Goal: Task Accomplishment & Management: Manage account settings

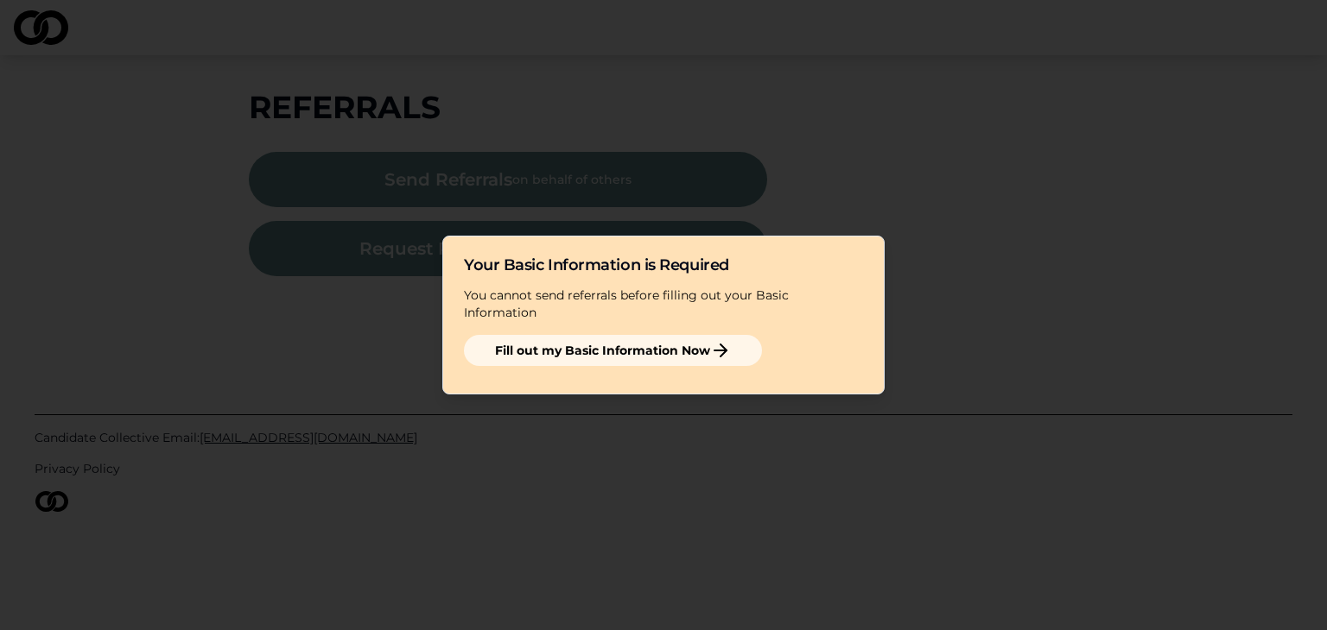
click at [643, 342] on button "Fill out my Basic Information Now" at bounding box center [613, 350] width 298 height 31
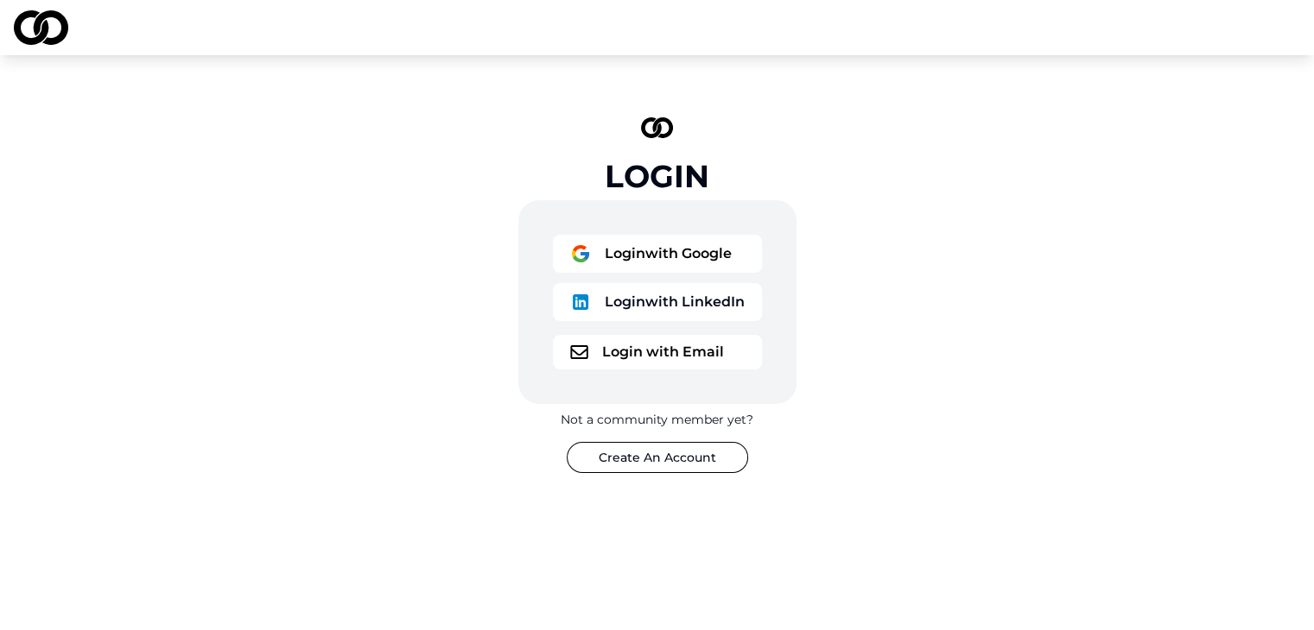
click at [714, 258] on button "Login with Google" at bounding box center [657, 254] width 209 height 38
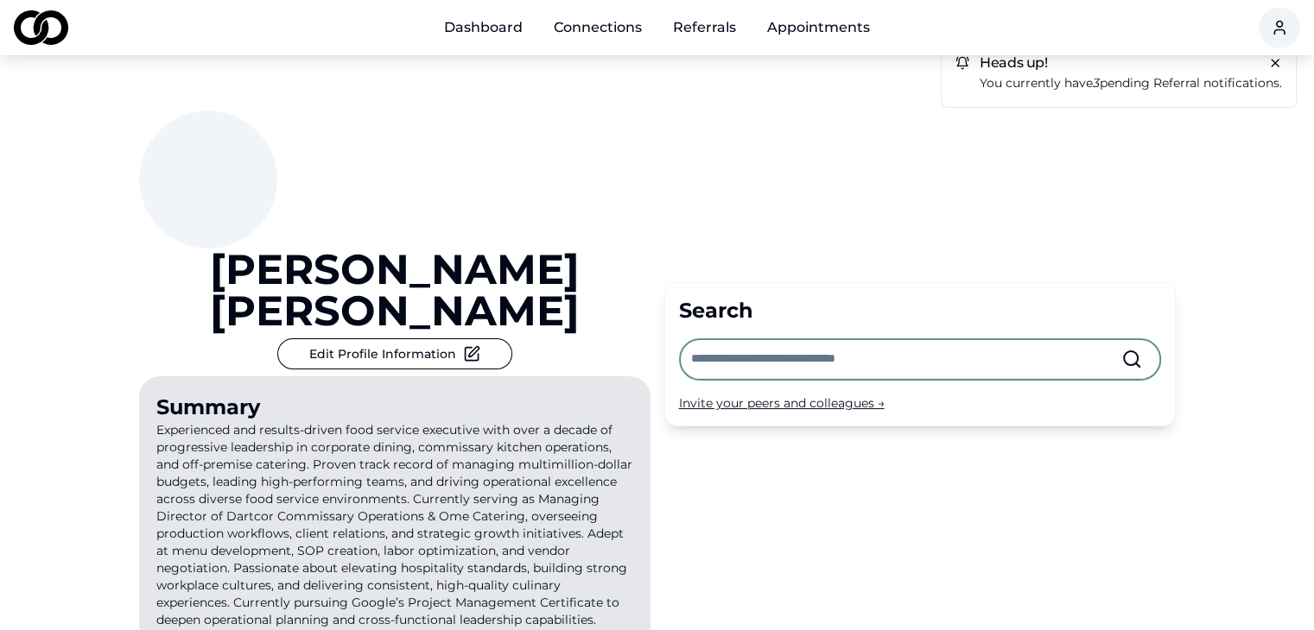
click at [1142, 89] on span "You currently have 3 pending referral notifications." at bounding box center [1130, 83] width 302 height 16
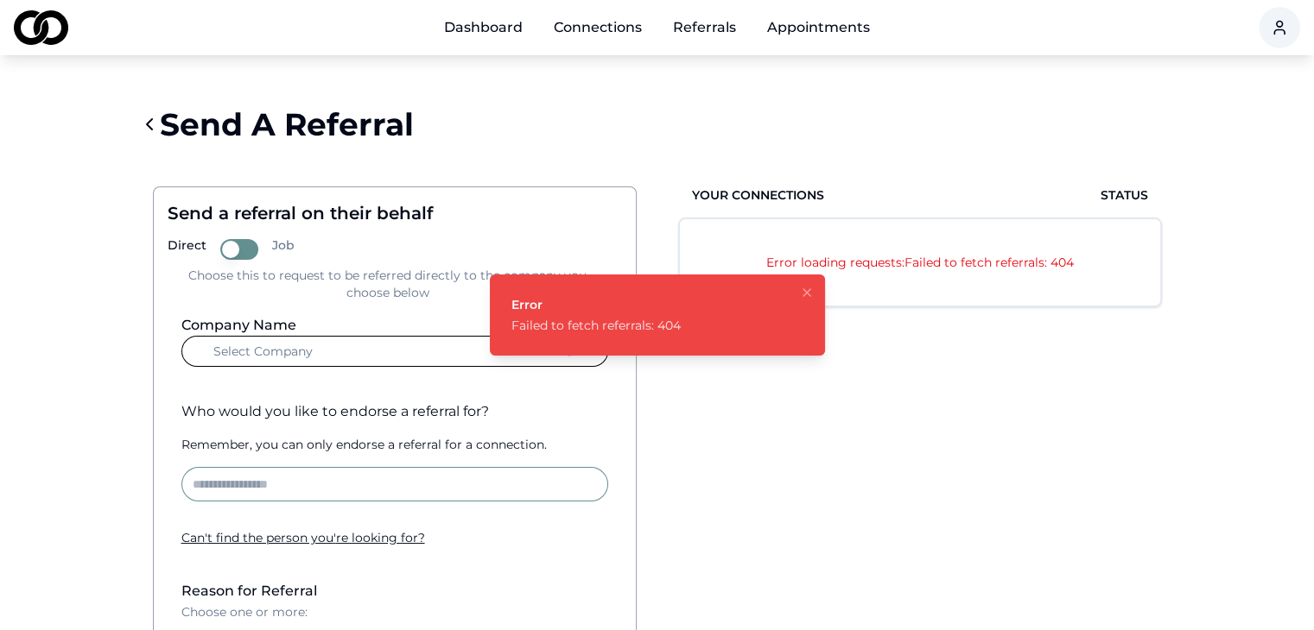
click at [808, 299] on icon "Notifications (F8)" at bounding box center [807, 293] width 14 height 14
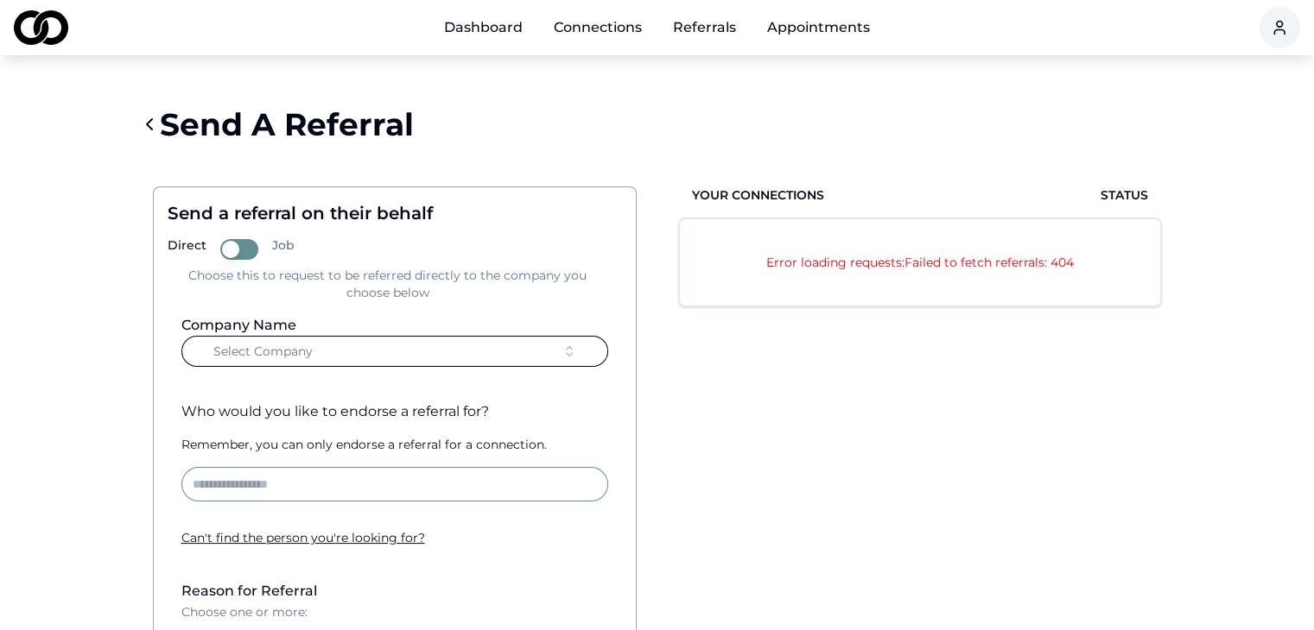
click at [611, 33] on link "Connections" at bounding box center [598, 27] width 116 height 35
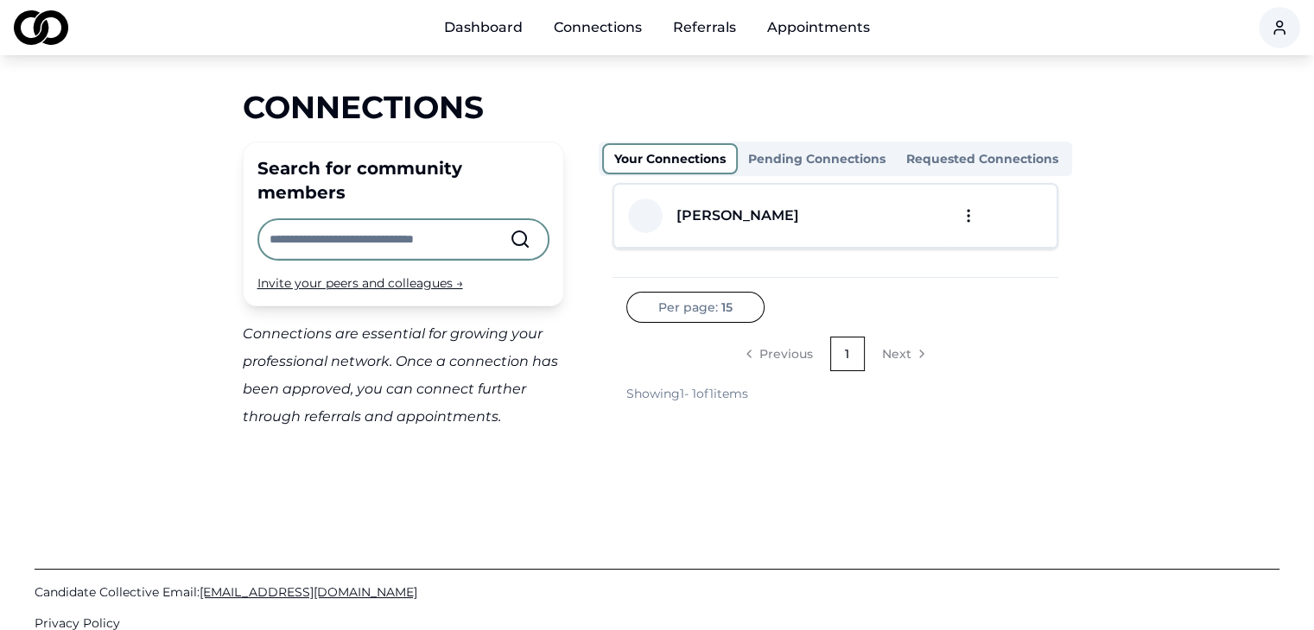
click at [506, 27] on link "Dashboard" at bounding box center [483, 27] width 106 height 35
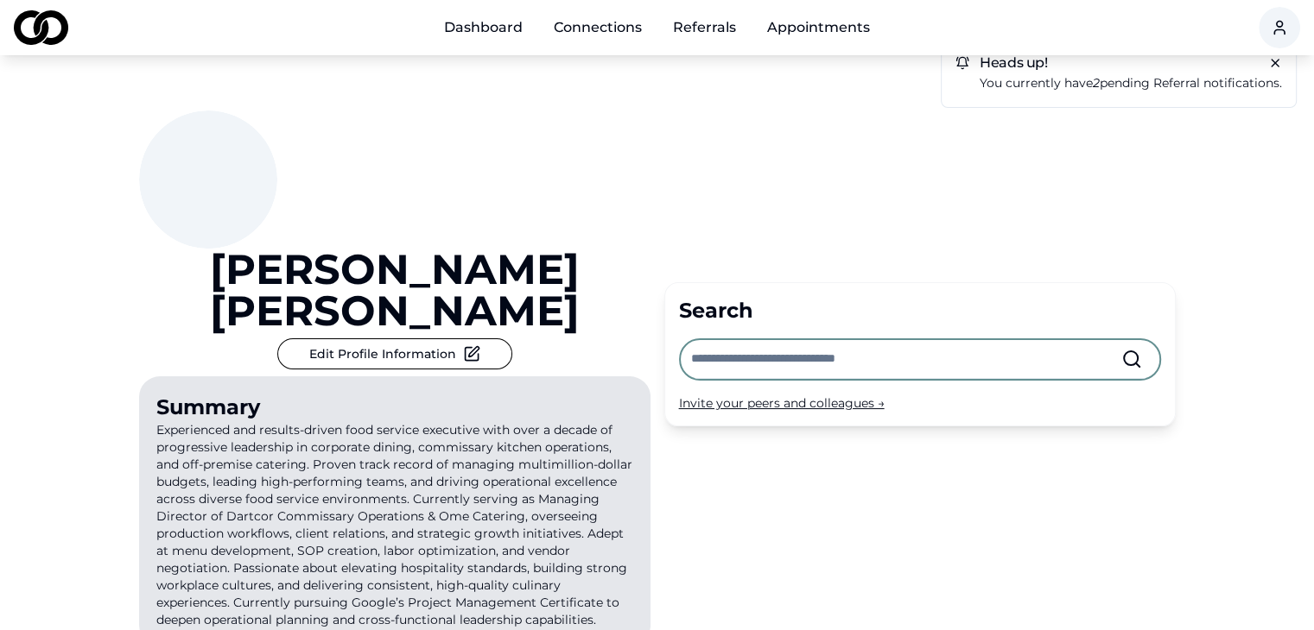
click at [1135, 78] on span "You currently have 2 pending referral notifications." at bounding box center [1130, 83] width 302 height 16
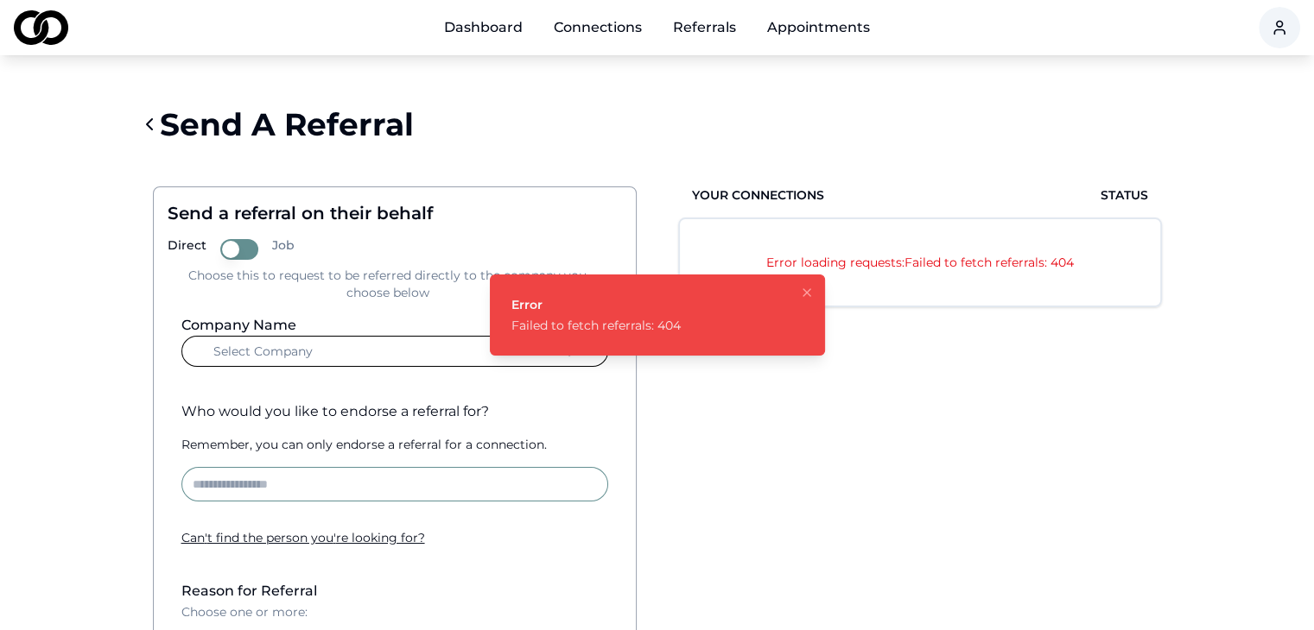
click at [798, 298] on button "Notifications (F8)" at bounding box center [806, 292] width 21 height 21
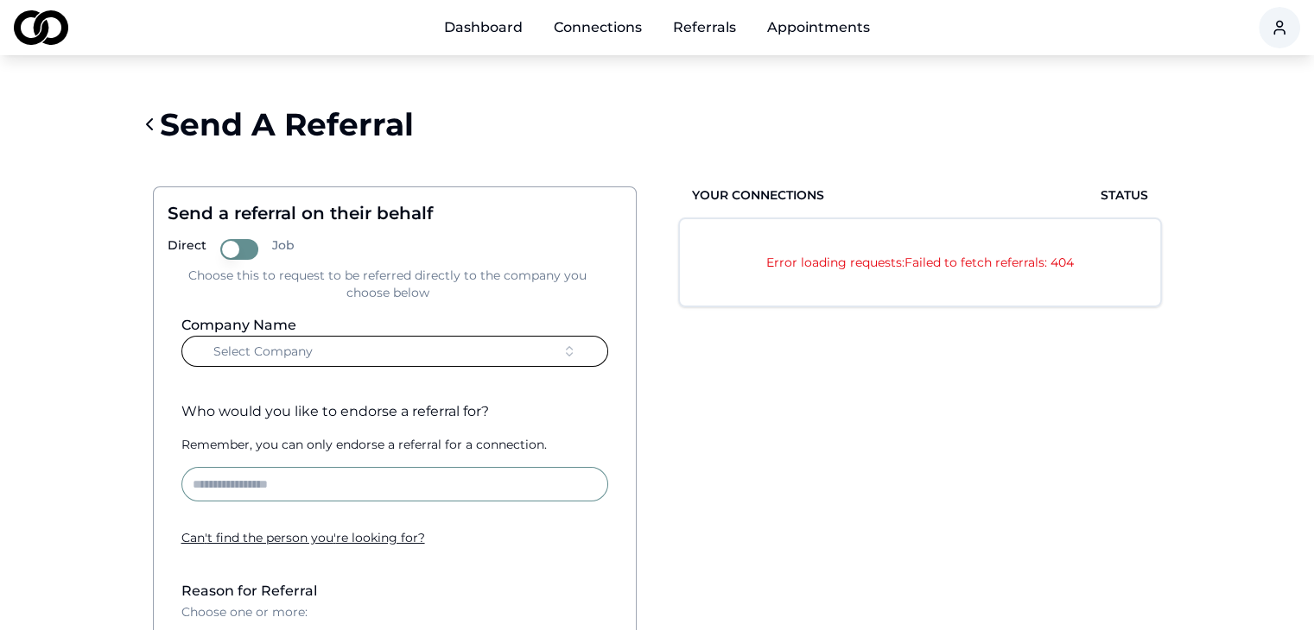
click at [853, 263] on p "Error loading requests: Failed to fetch referrals: 404" at bounding box center [919, 262] width 411 height 17
click at [150, 122] on icon at bounding box center [149, 124] width 21 height 21
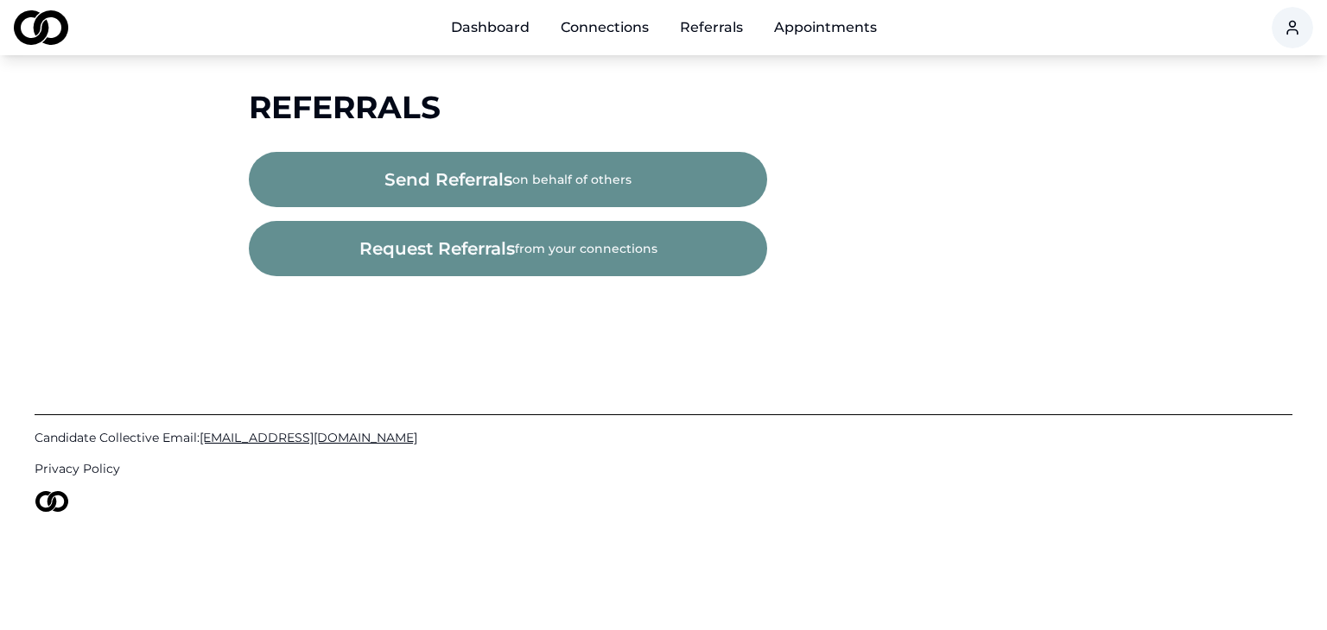
click at [524, 177] on button "send referrals on behalf of others" at bounding box center [508, 179] width 518 height 55
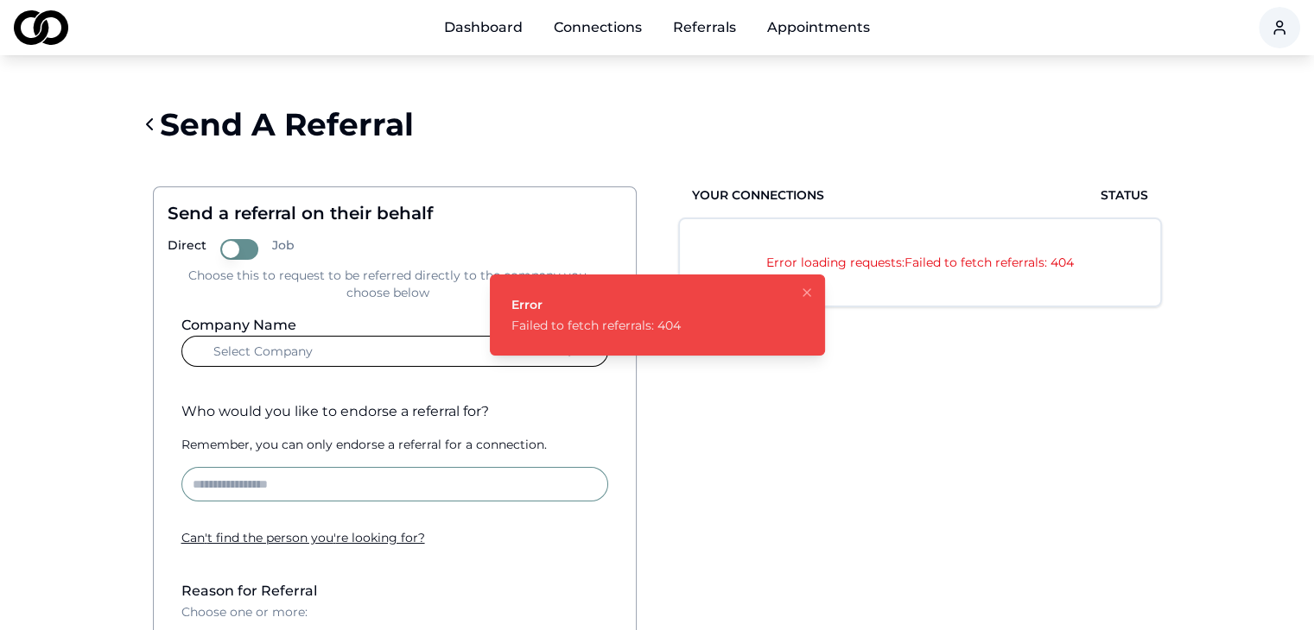
click at [244, 243] on button "Job" at bounding box center [239, 249] width 38 height 21
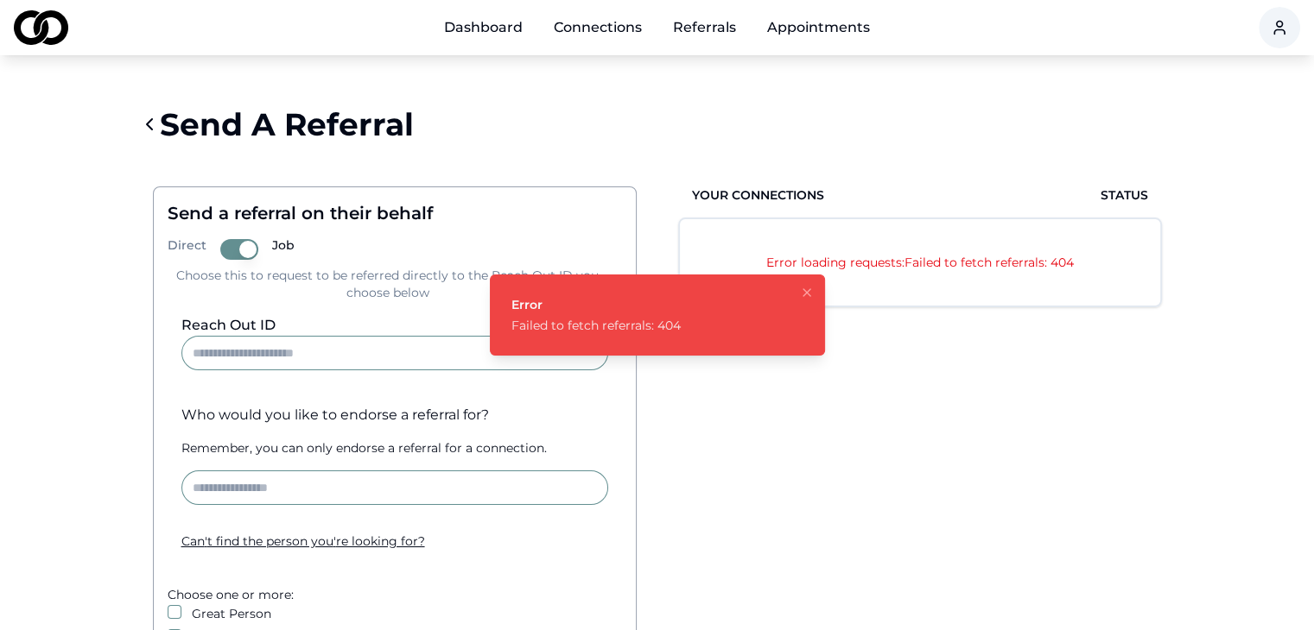
click at [829, 457] on div "Your Connections Status Error loading requests: Failed to fetch referrals: 404" at bounding box center [919, 519] width 511 height 720
click at [812, 295] on icon "Notifications (F8)" at bounding box center [807, 293] width 14 height 14
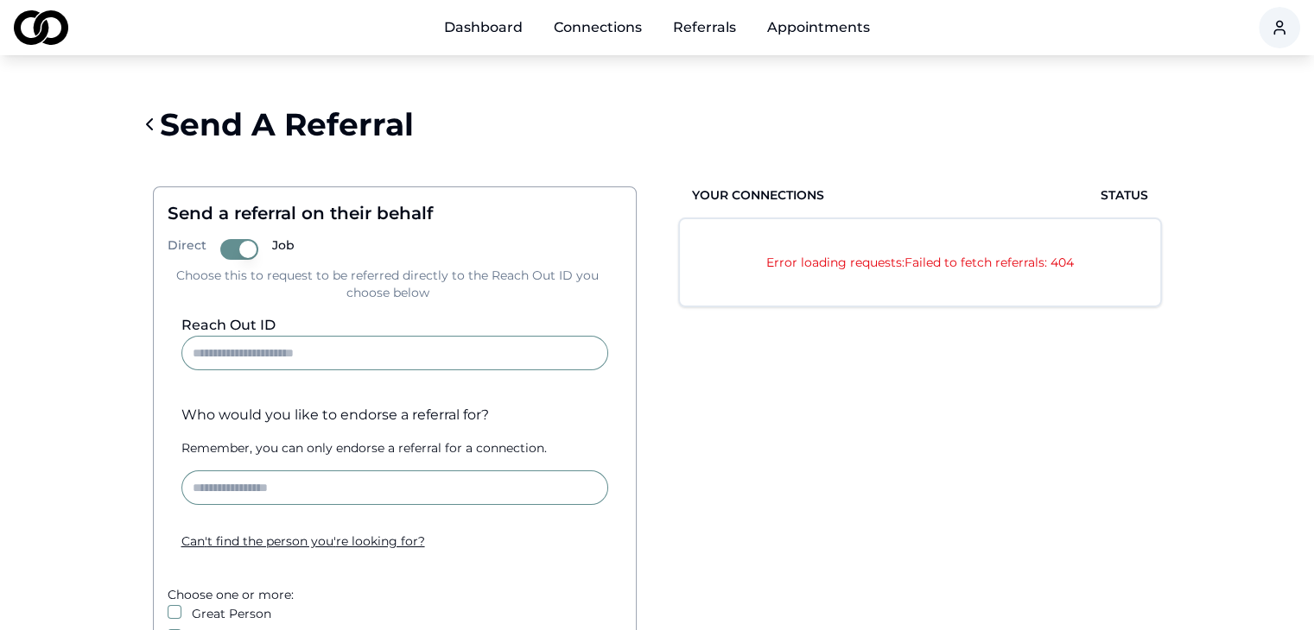
click at [408, 350] on input "Reach Out ID" at bounding box center [394, 353] width 427 height 35
click at [484, 35] on link "Dashboard" at bounding box center [483, 27] width 106 height 35
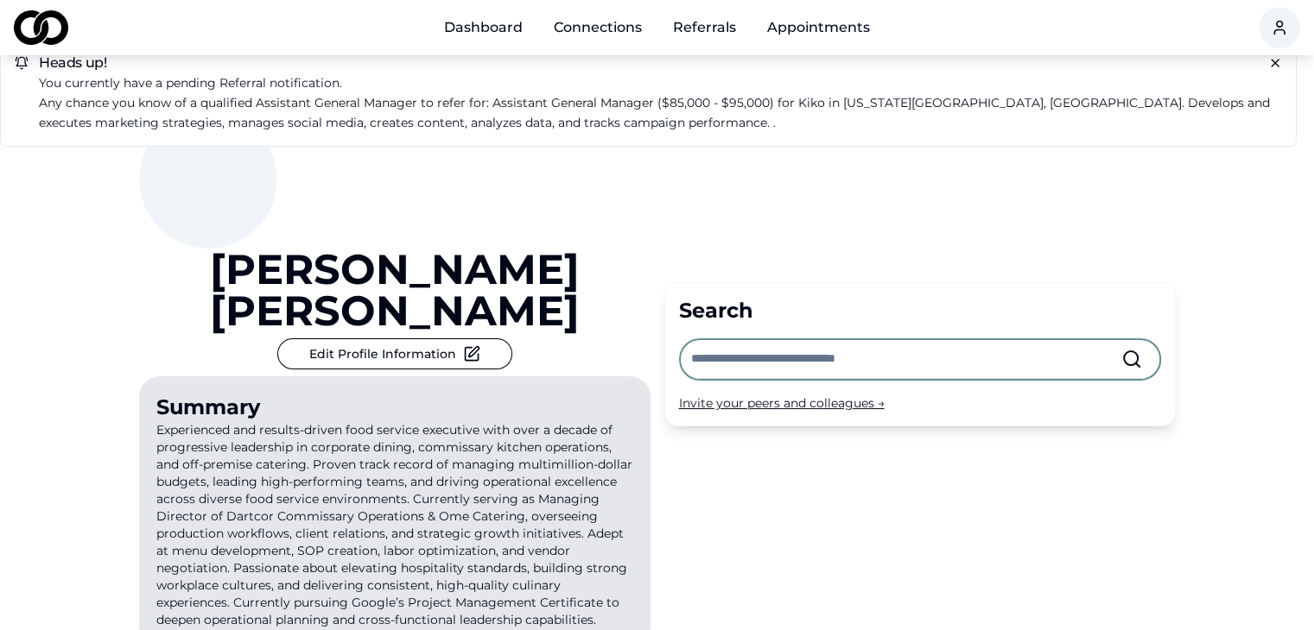
click at [21, 60] on icon at bounding box center [22, 63] width 14 height 14
click at [117, 98] on p "Any chance you know of a qualified Assistant General Manager to refer for: Assi…" at bounding box center [660, 113] width 1243 height 40
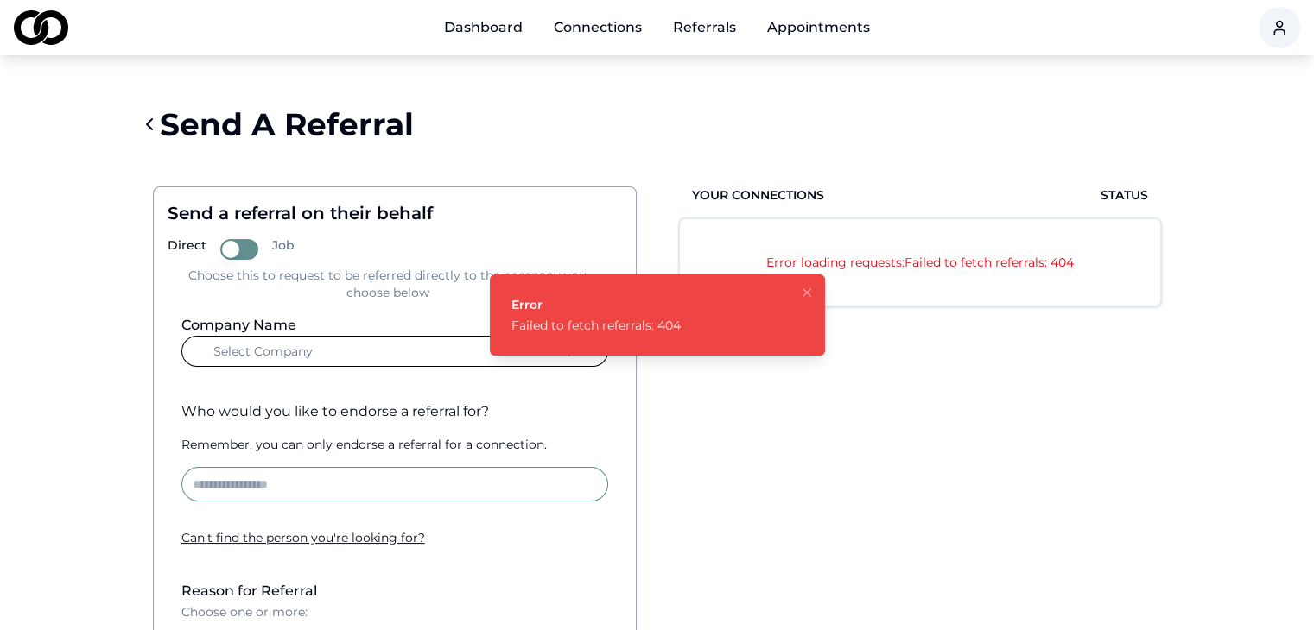
click at [501, 29] on link "Dashboard" at bounding box center [483, 27] width 106 height 35
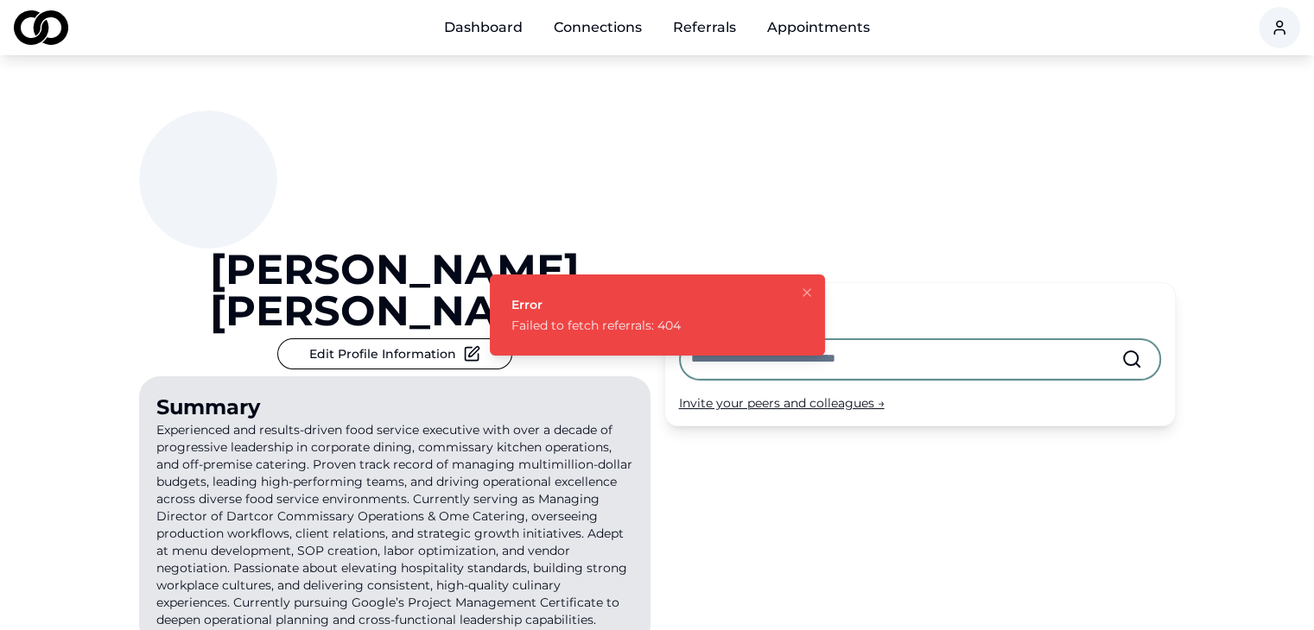
click at [712, 27] on link "Referrals" at bounding box center [704, 27] width 91 height 35
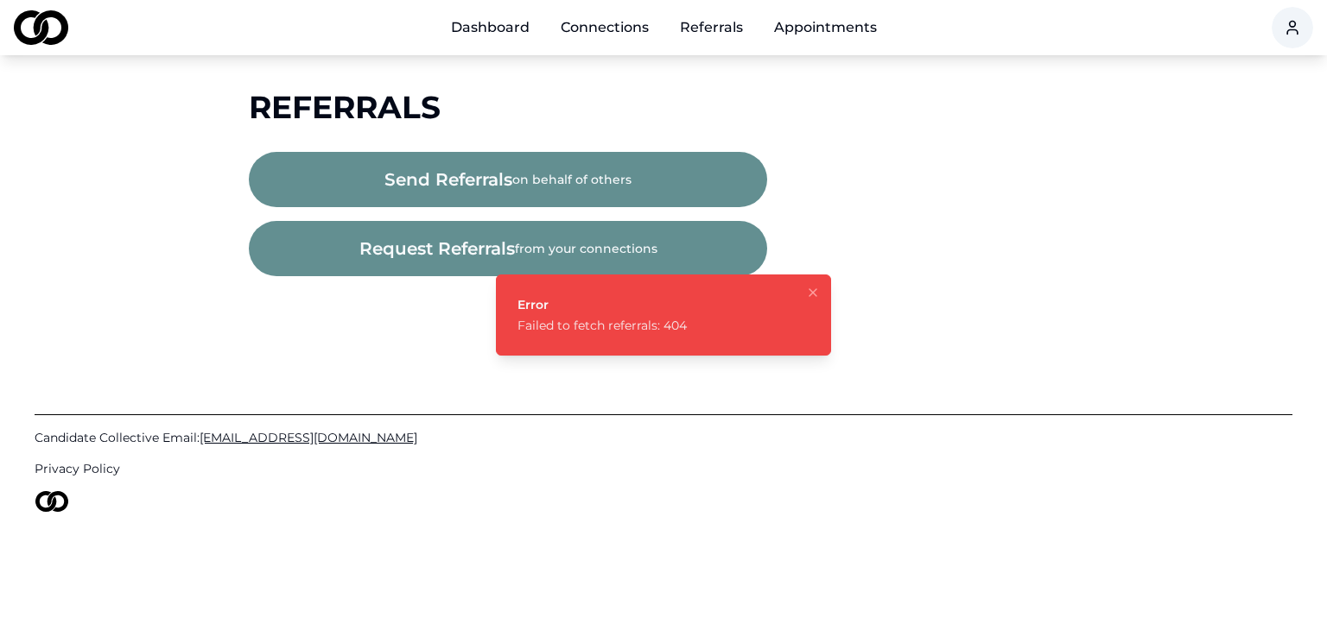
click at [509, 29] on link "Dashboard" at bounding box center [490, 27] width 106 height 35
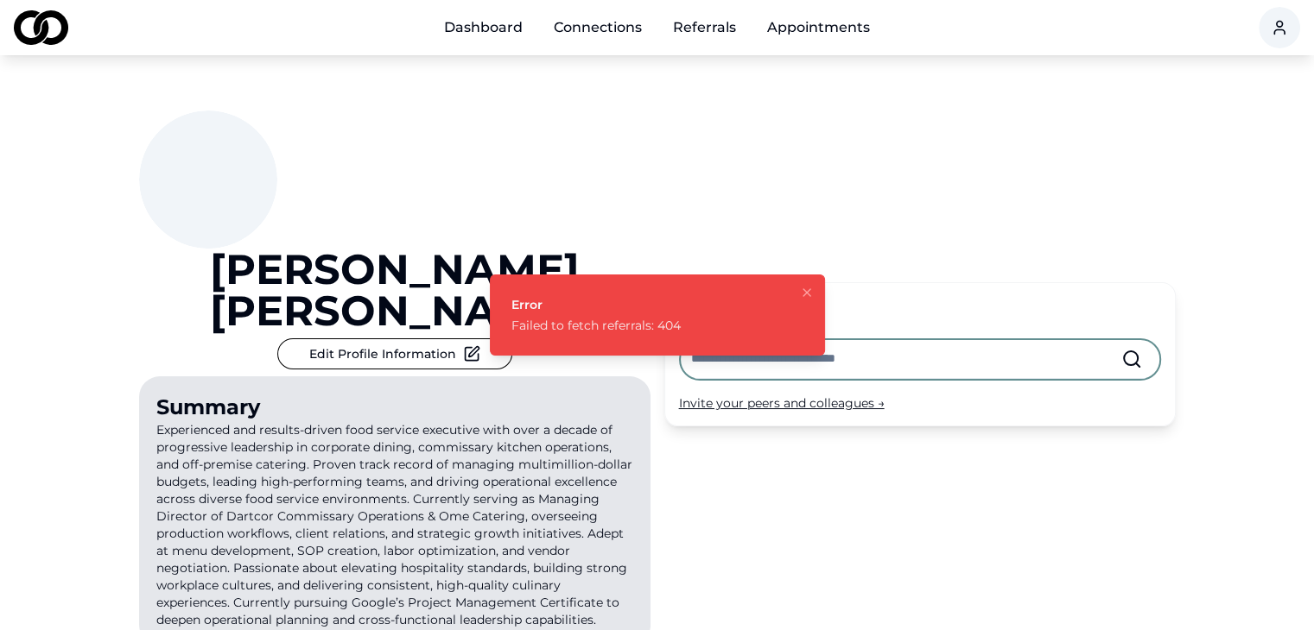
click at [435, 339] on button "Edit Profile Information" at bounding box center [394, 354] width 235 height 31
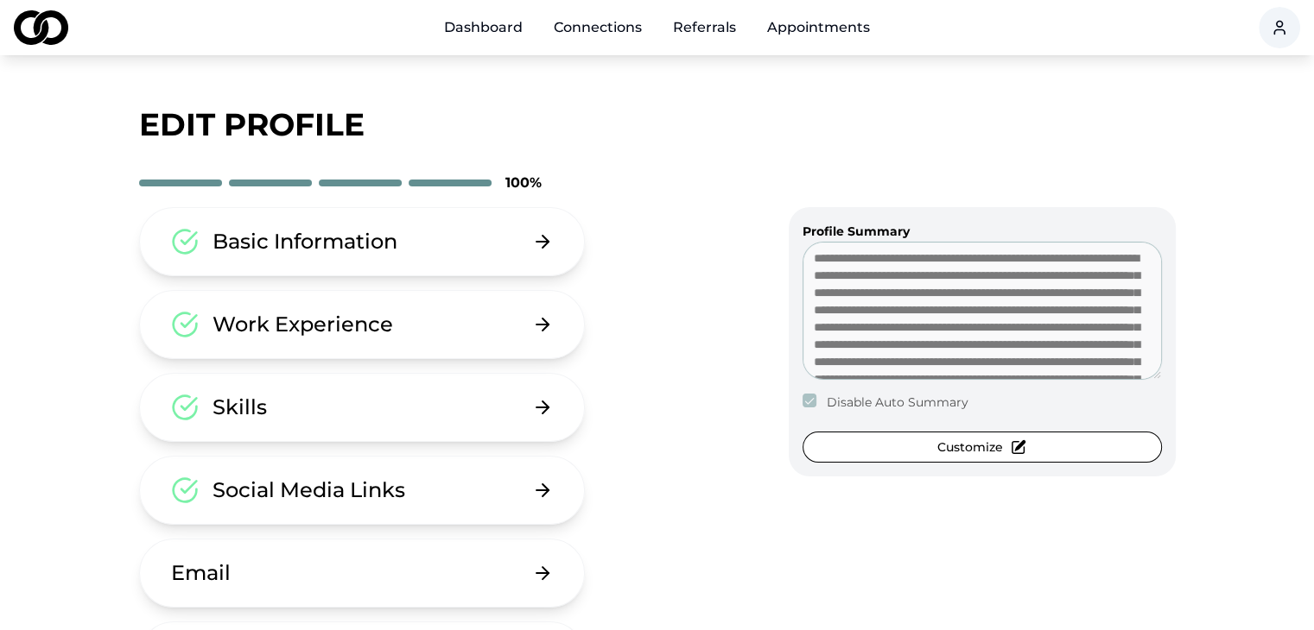
click at [494, 34] on link "Dashboard" at bounding box center [483, 27] width 106 height 35
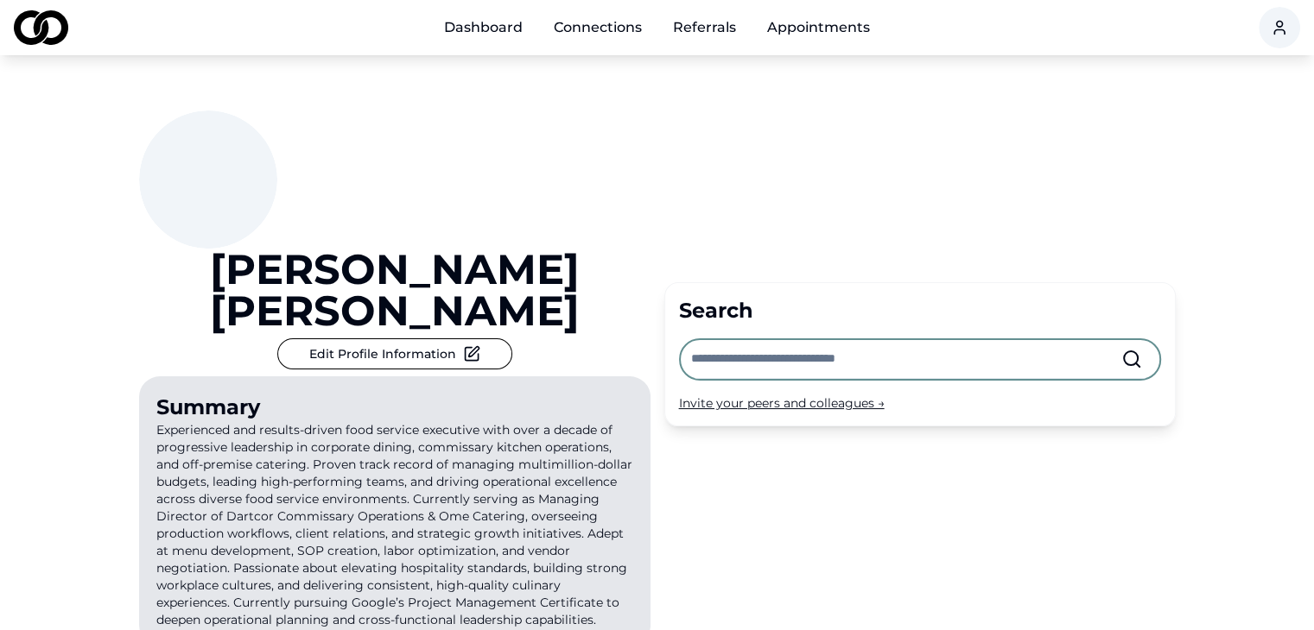
click at [767, 340] on input "text" at bounding box center [906, 359] width 430 height 38
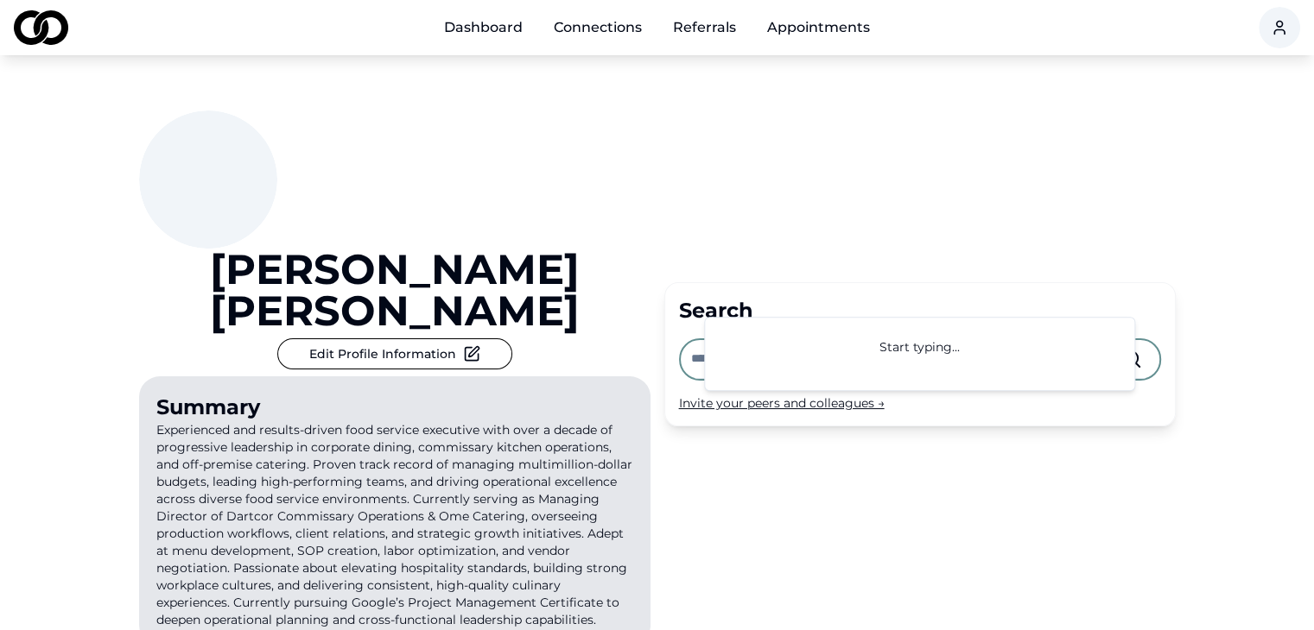
click at [791, 297] on div "Search" at bounding box center [920, 311] width 482 height 28
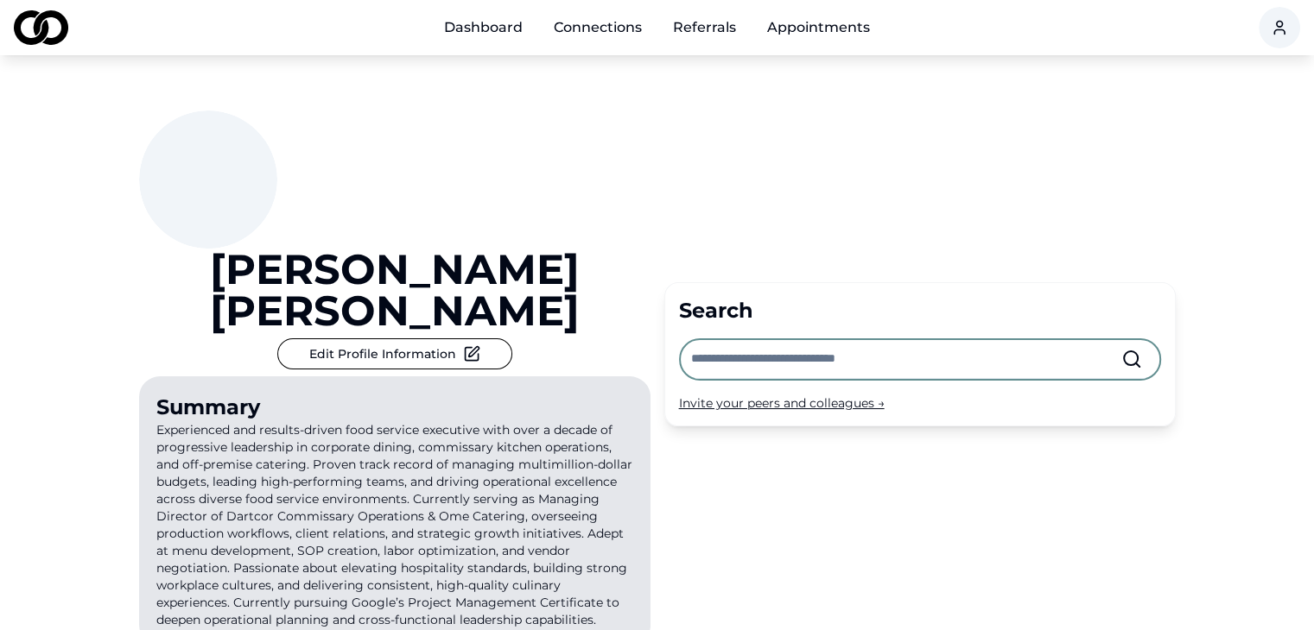
click at [788, 340] on input "text" at bounding box center [906, 359] width 430 height 38
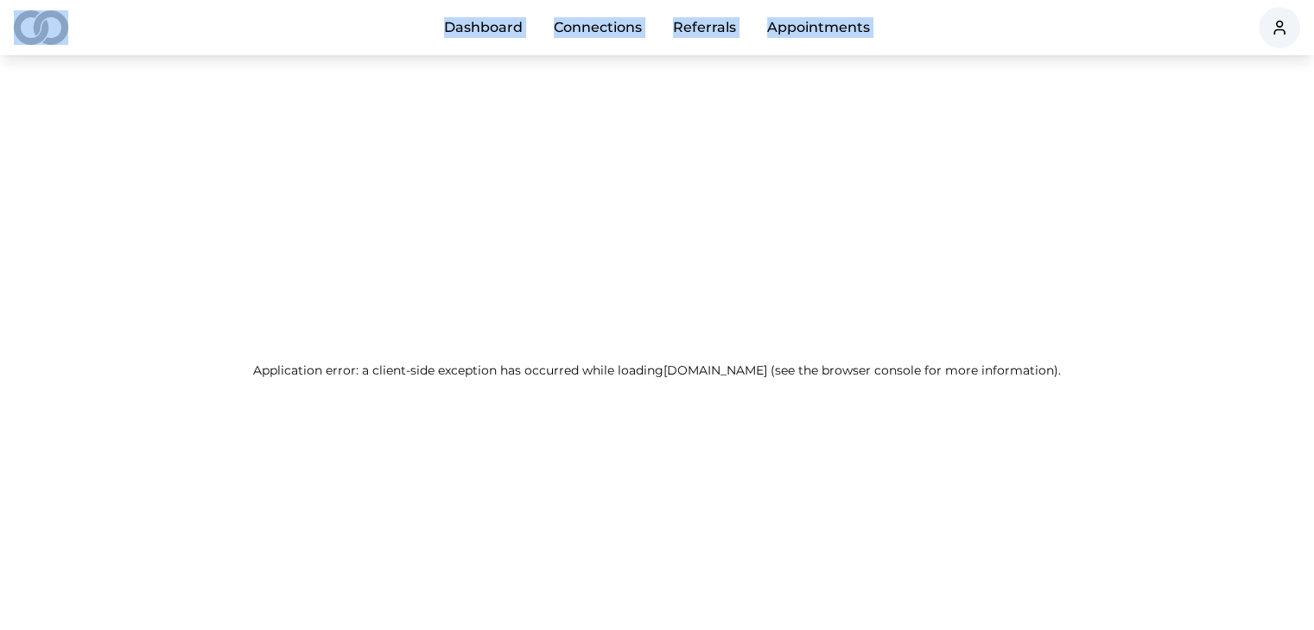
click at [786, 308] on div "Application error: a client-side exception has occurred while loading community…" at bounding box center [657, 370] width 1314 height 630
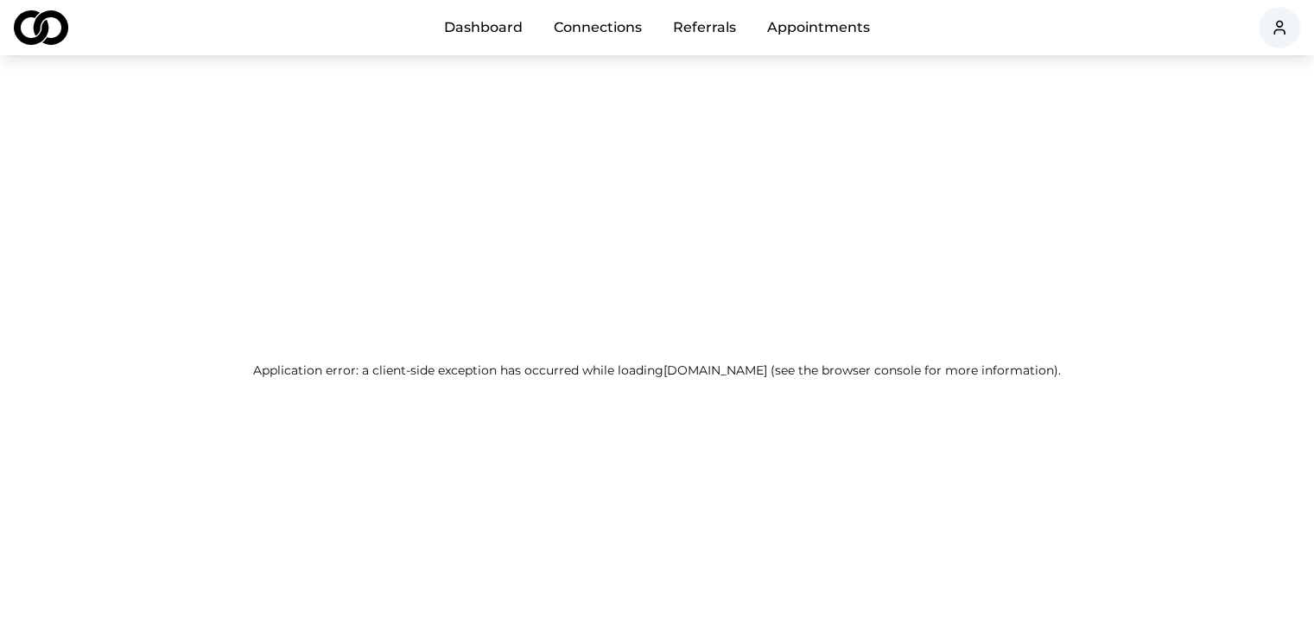
click at [465, 32] on link "Dashboard" at bounding box center [483, 27] width 106 height 35
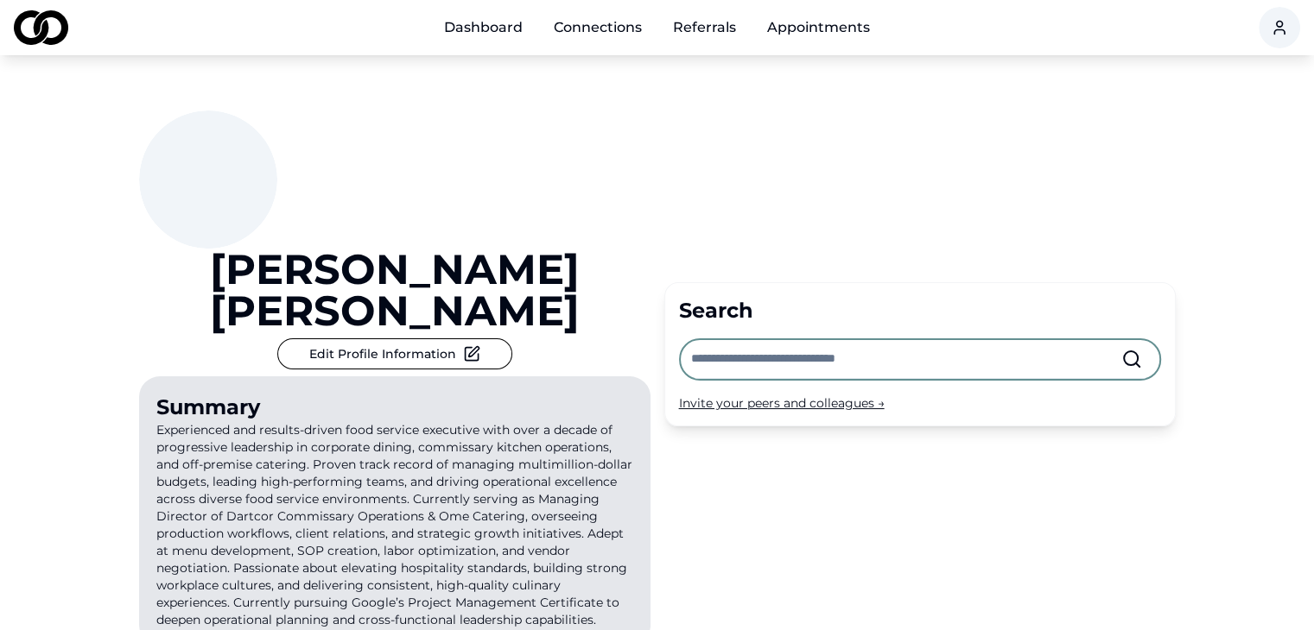
click at [768, 340] on input "text" at bounding box center [906, 359] width 430 height 38
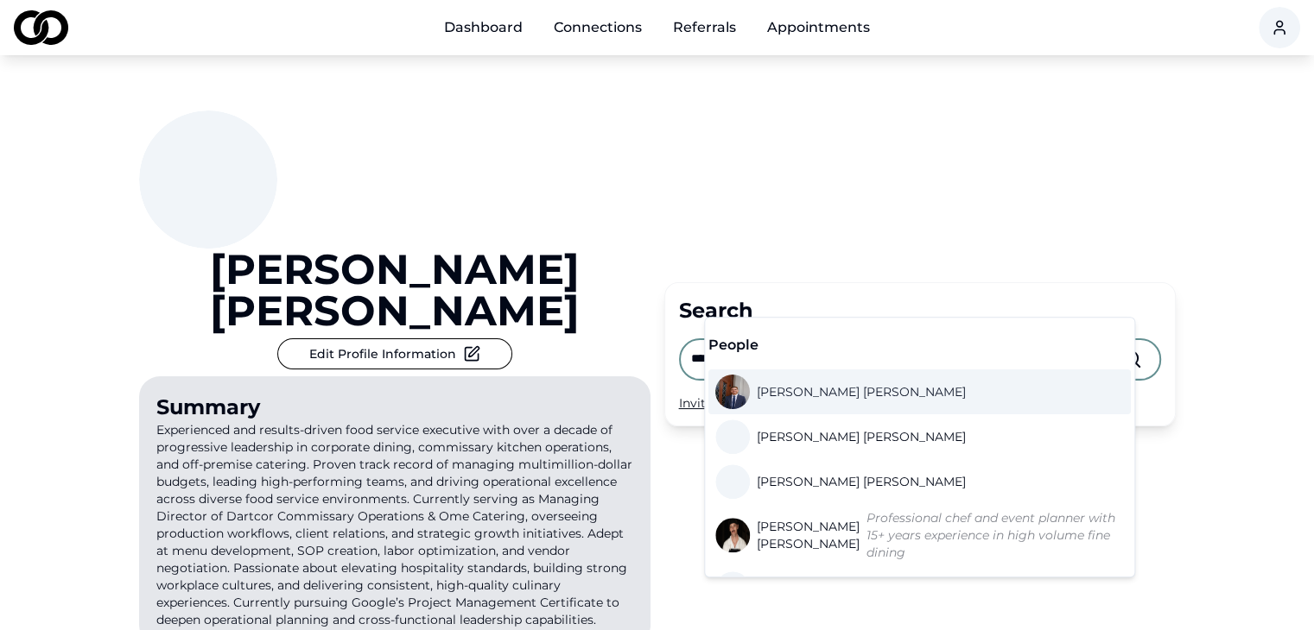
type input "****"
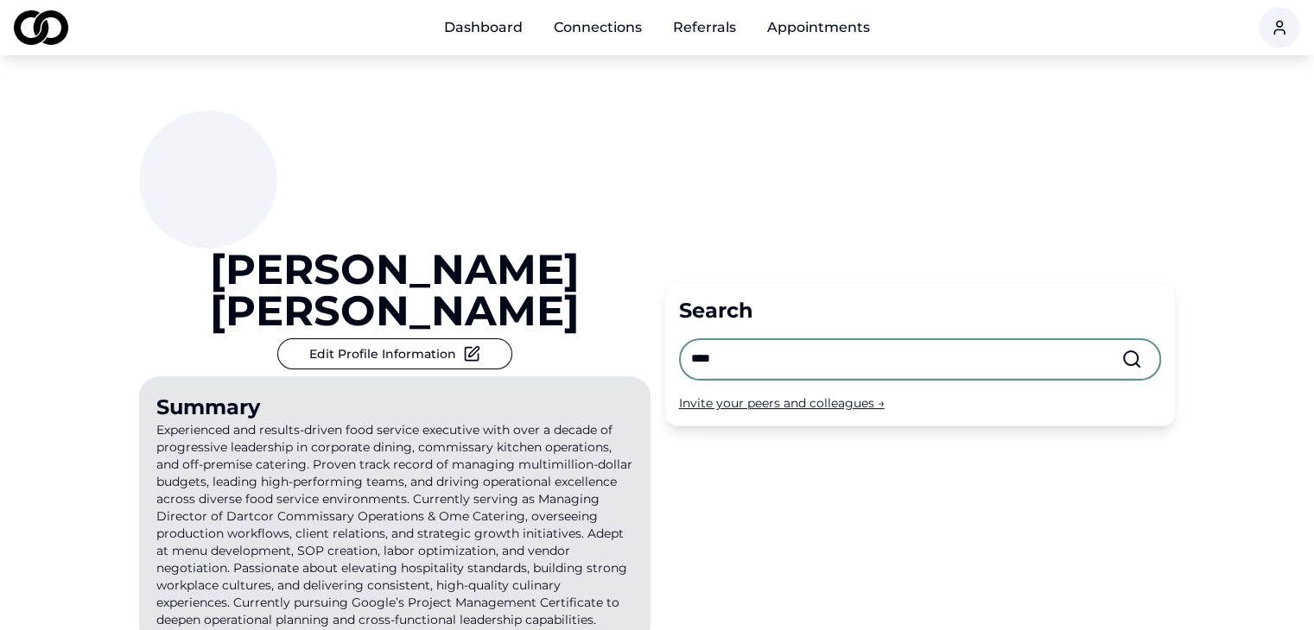
click at [1171, 282] on form "Search **** Invite your peers and colleagues →" at bounding box center [919, 354] width 511 height 144
